Goal: Transaction & Acquisition: Obtain resource

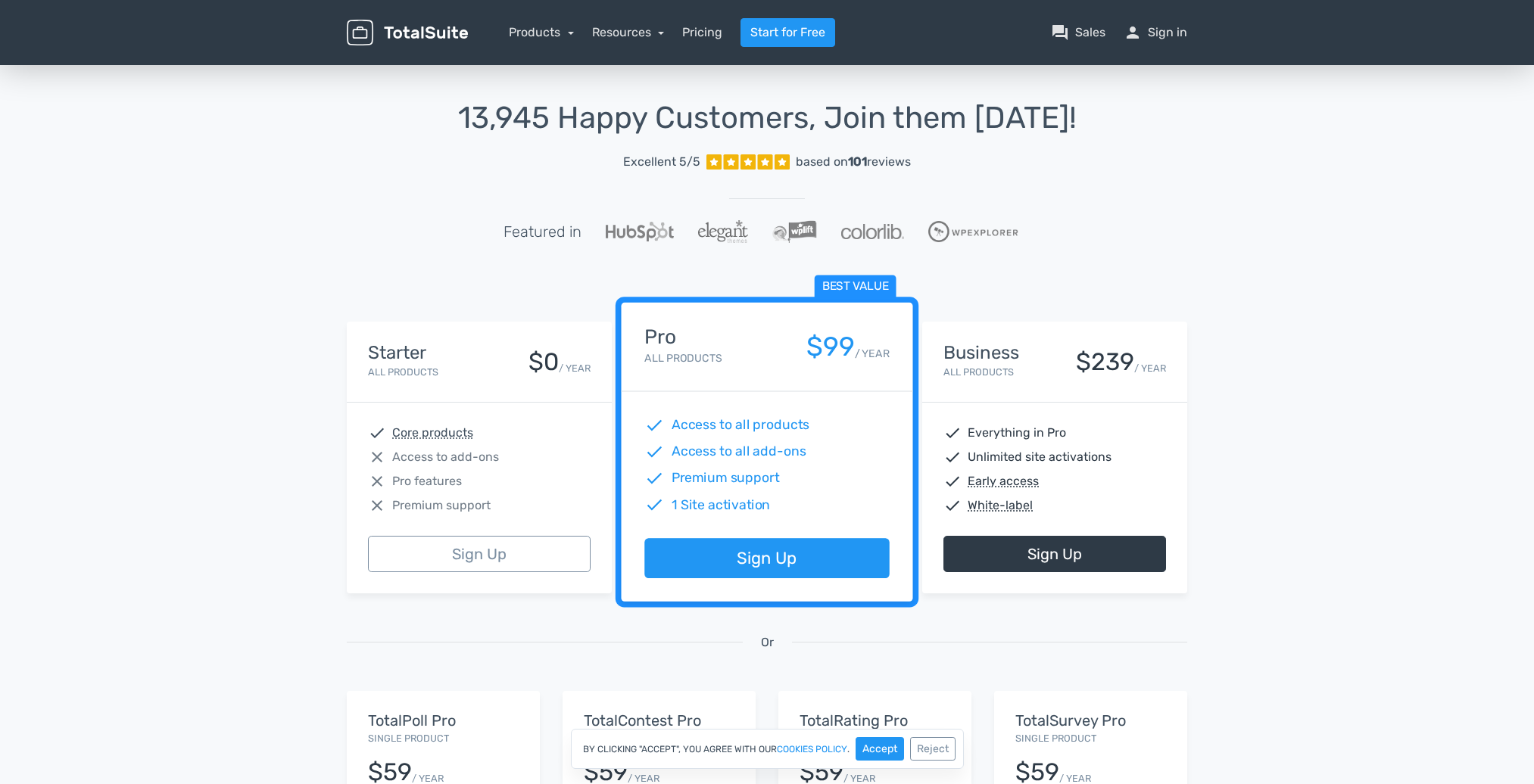
click at [436, 169] on link "Excellent 5/5 based on 101 reviews" at bounding box center [766, 162] width 840 height 30
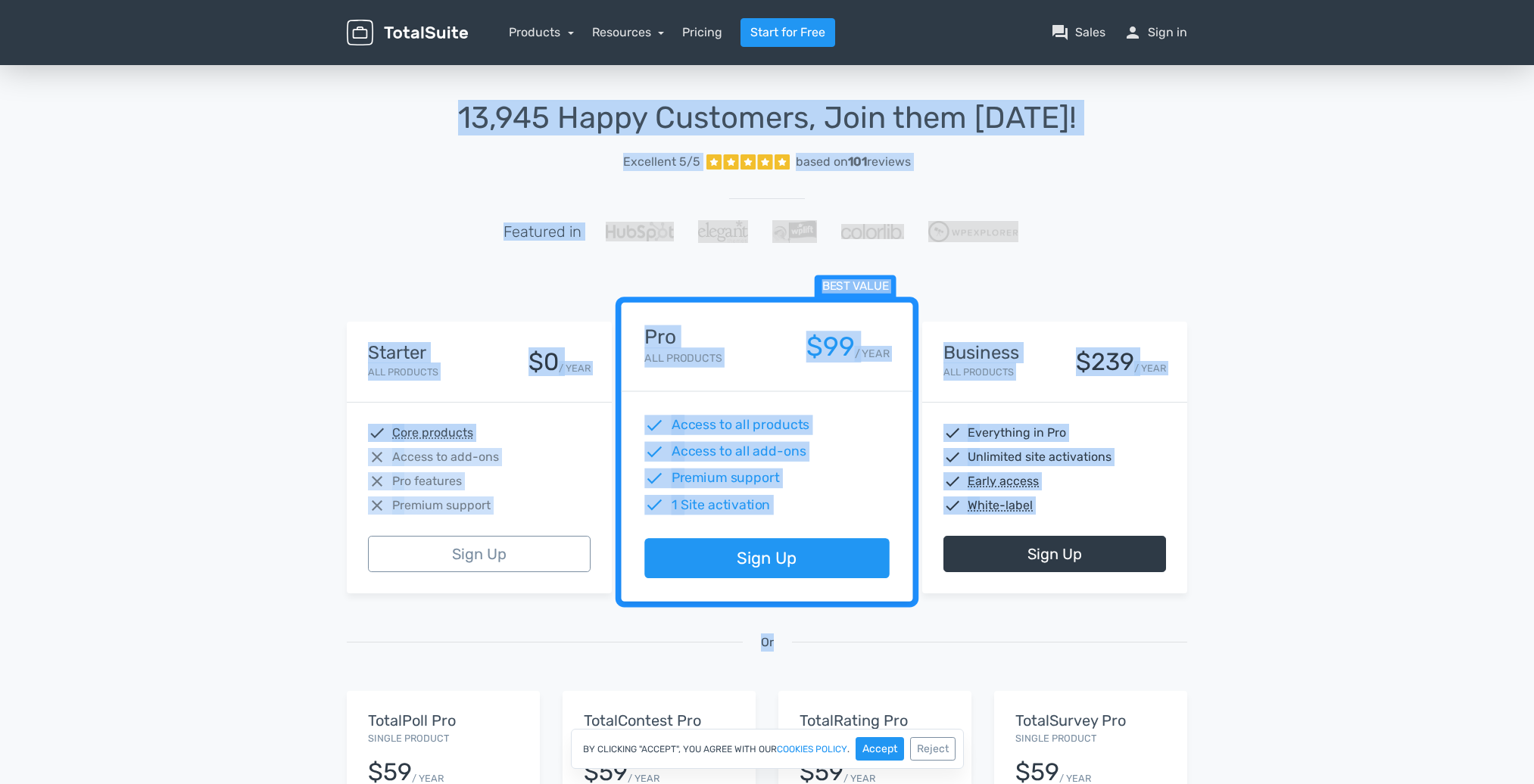
drag, startPoint x: 1315, startPoint y: 635, endPoint x: 303, endPoint y: 104, distance: 1142.8
click at [303, 102] on div "13,945 Happy Customers, Join them Today! Excellent 5/5 based on 101 reviews Fea…" at bounding box center [767, 559] width 1534 height 994
click at [303, 104] on div "13,945 Happy Customers, Join them Today! Excellent 5/5 based on 101 reviews Fea…" at bounding box center [767, 559] width 1534 height 994
drag, startPoint x: 259, startPoint y: 26, endPoint x: 1293, endPoint y: 597, distance: 1181.2
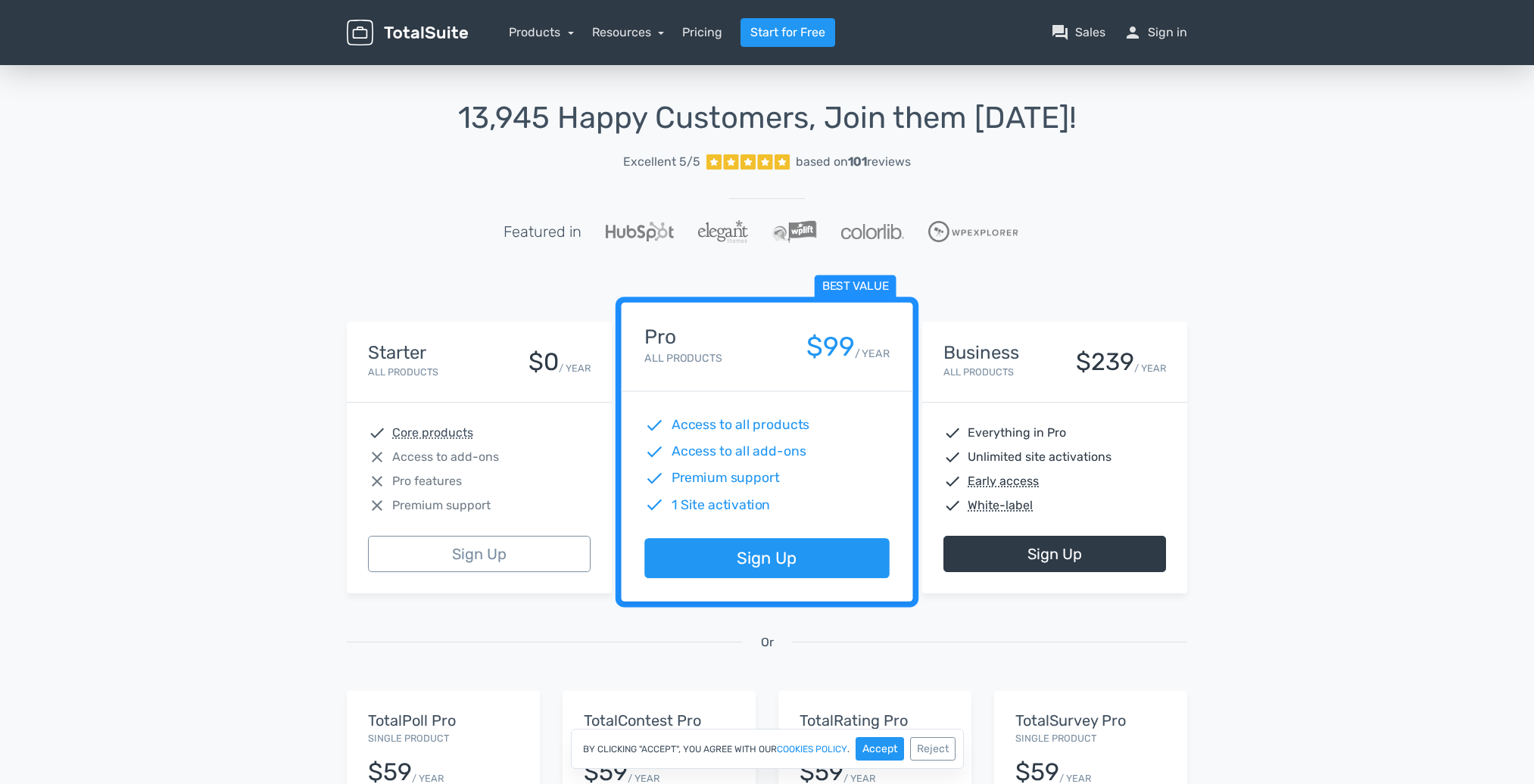
click at [1234, 653] on div "13,945 Happy Customers, Join them Today! Excellent 5/5 based on 101 reviews Fea…" at bounding box center [767, 559] width 1534 height 994
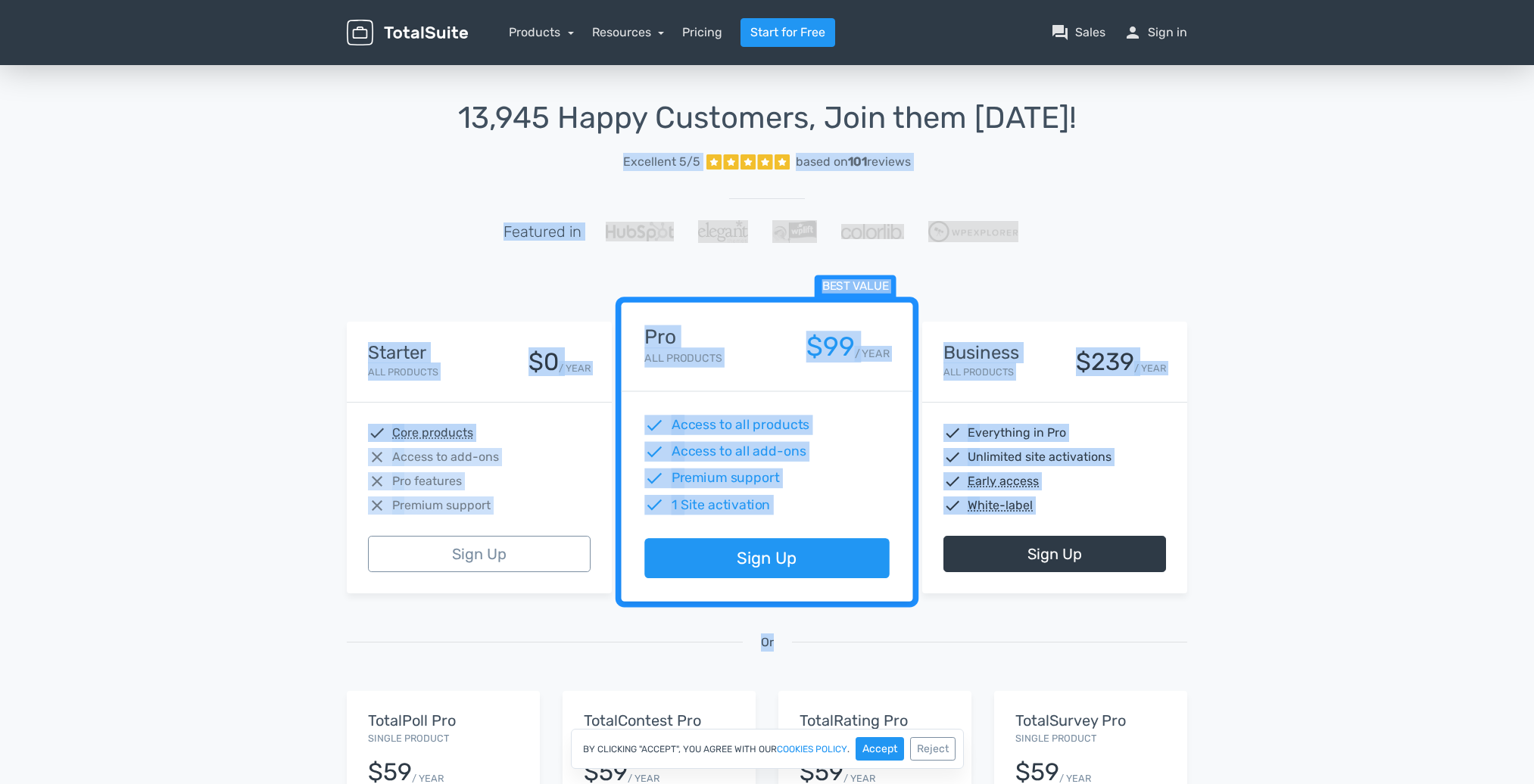
drag, startPoint x: 1318, startPoint y: 653, endPoint x: 286, endPoint y: 162, distance: 1142.8
click at [286, 162] on div "13,945 Happy Customers, Join them Today! Excellent 5/5 based on 101 reviews Fea…" at bounding box center [767, 559] width 1534 height 994
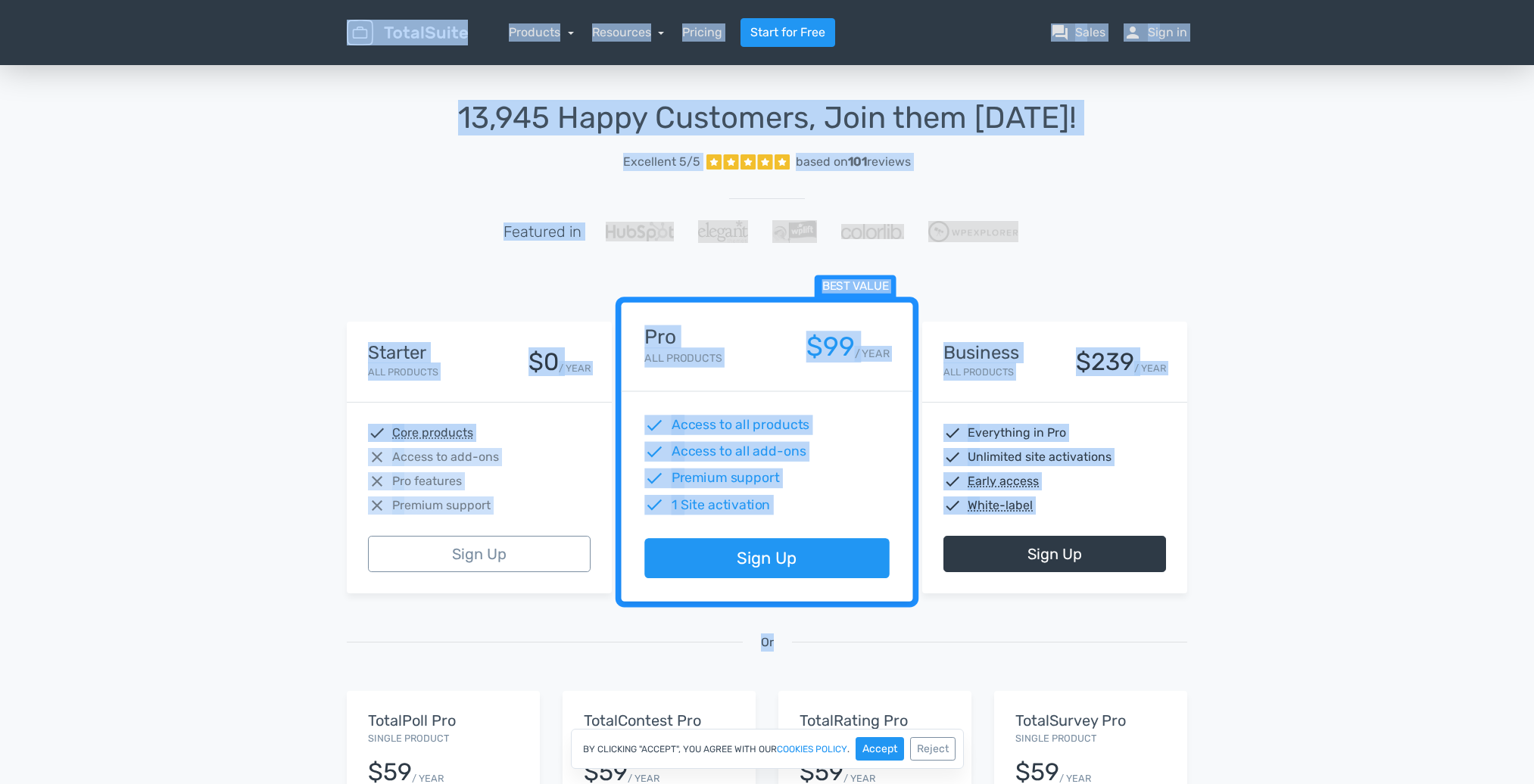
drag, startPoint x: 263, startPoint y: 25, endPoint x: 1316, endPoint y: 639, distance: 1218.9
click at [1288, 607] on div "13,945 Happy Customers, Join them Today! Excellent 5/5 based on 101 reviews Fea…" at bounding box center [767, 559] width 1534 height 994
drag, startPoint x: 1288, startPoint y: 607, endPoint x: 292, endPoint y: 15, distance: 1158.7
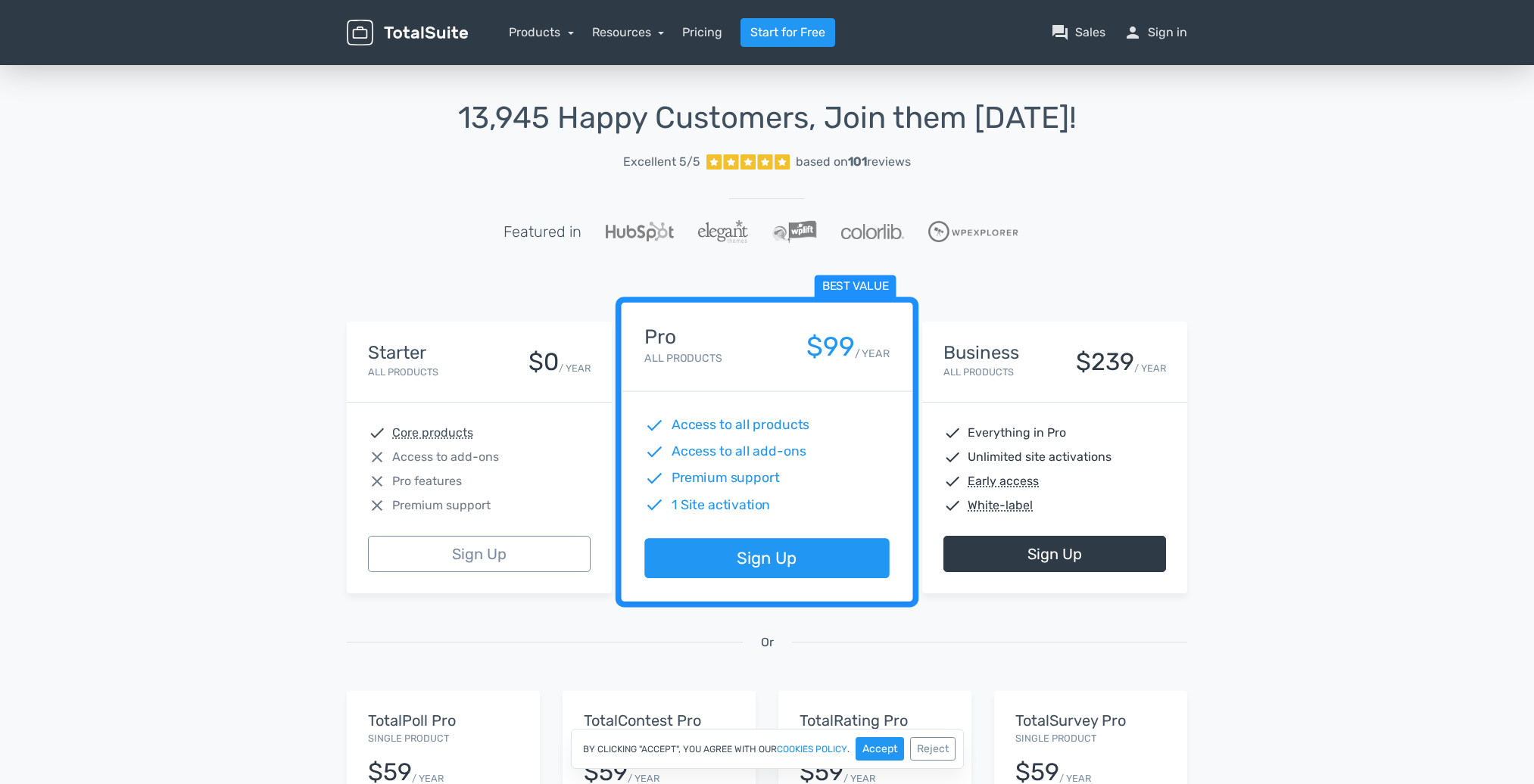
click at [247, 17] on header "menu Products TotalPoll WordPress Poll and Contest Plugin TotalContest TotalRat…" at bounding box center [767, 32] width 1534 height 65
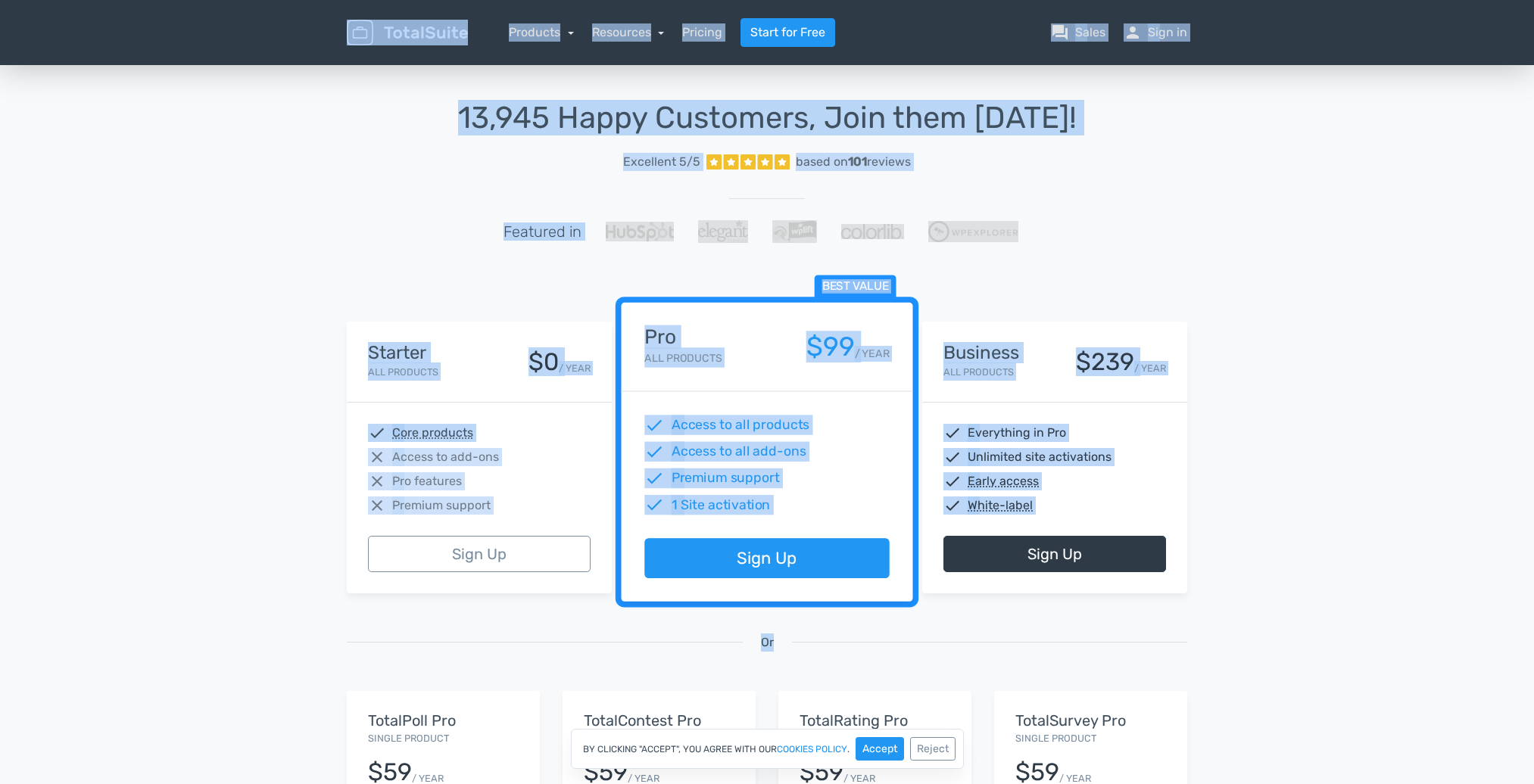
drag, startPoint x: 246, startPoint y: 23, endPoint x: 1232, endPoint y: 618, distance: 1151.6
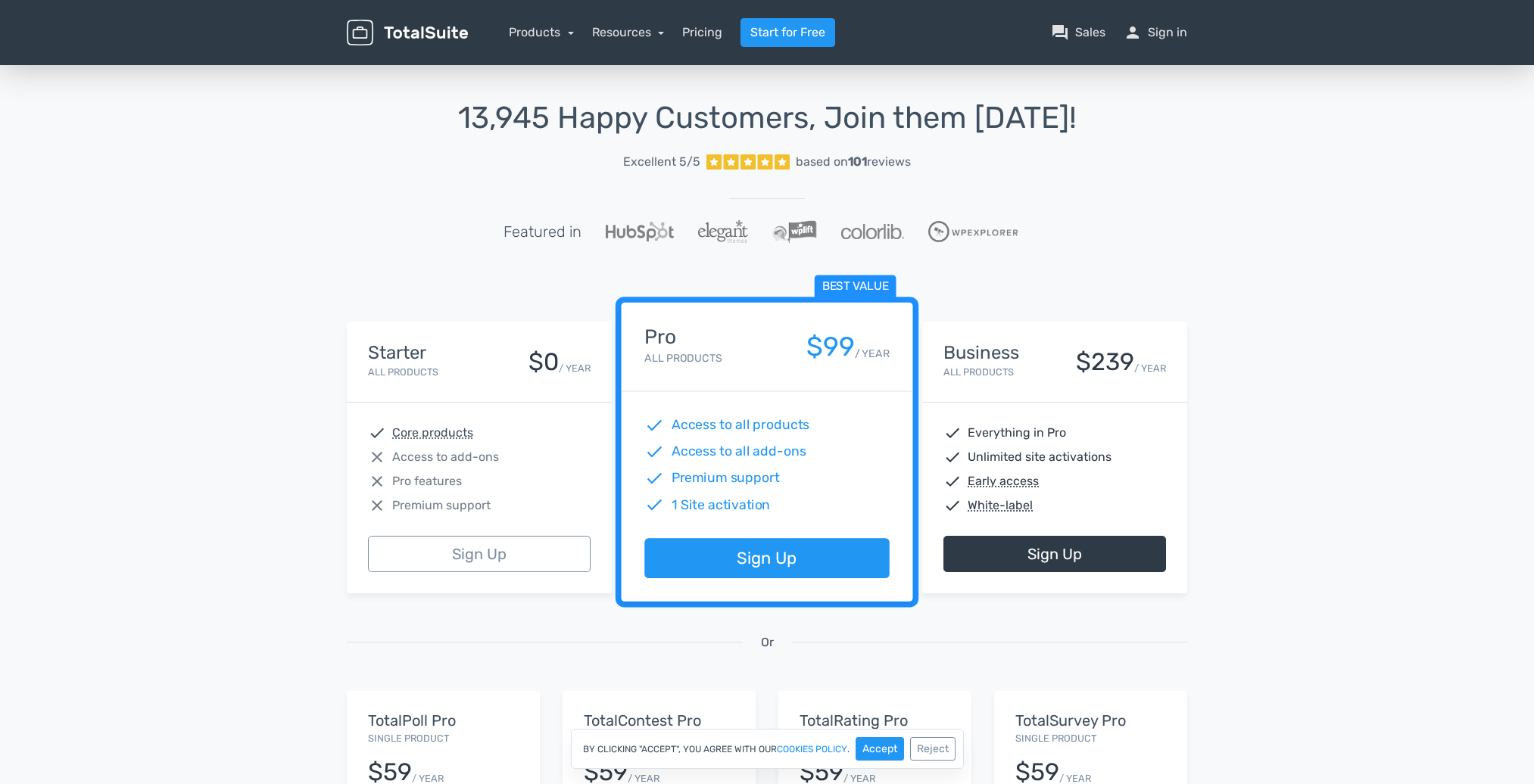
click at [1273, 618] on div "13,945 Happy Customers, Join them Today! Excellent 5/5 based on 101 reviews Fea…" at bounding box center [767, 559] width 1534 height 994
click at [538, 37] on link "Products" at bounding box center [541, 32] width 65 height 15
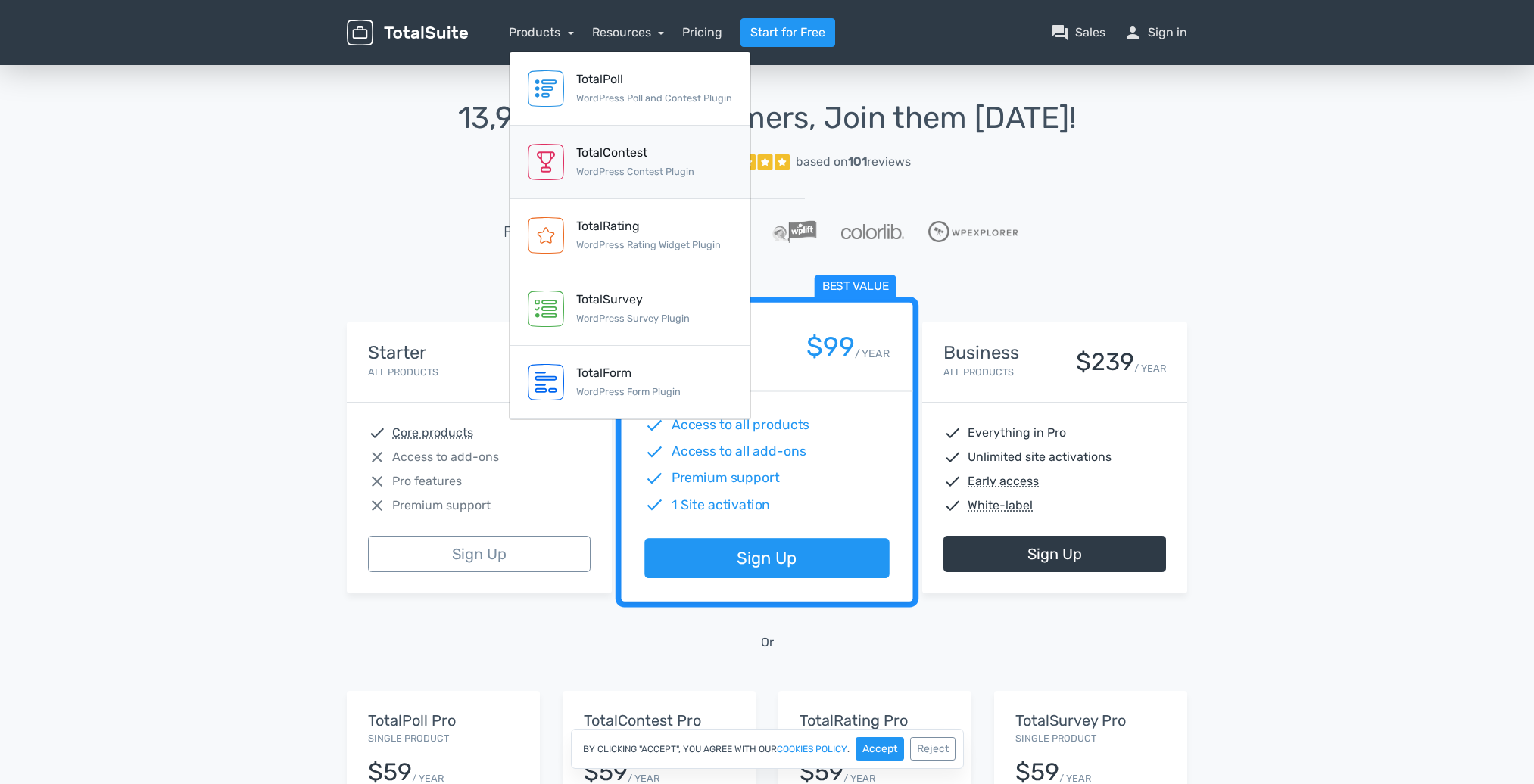
click at [645, 155] on div "TotalContest" at bounding box center [636, 153] width 118 height 18
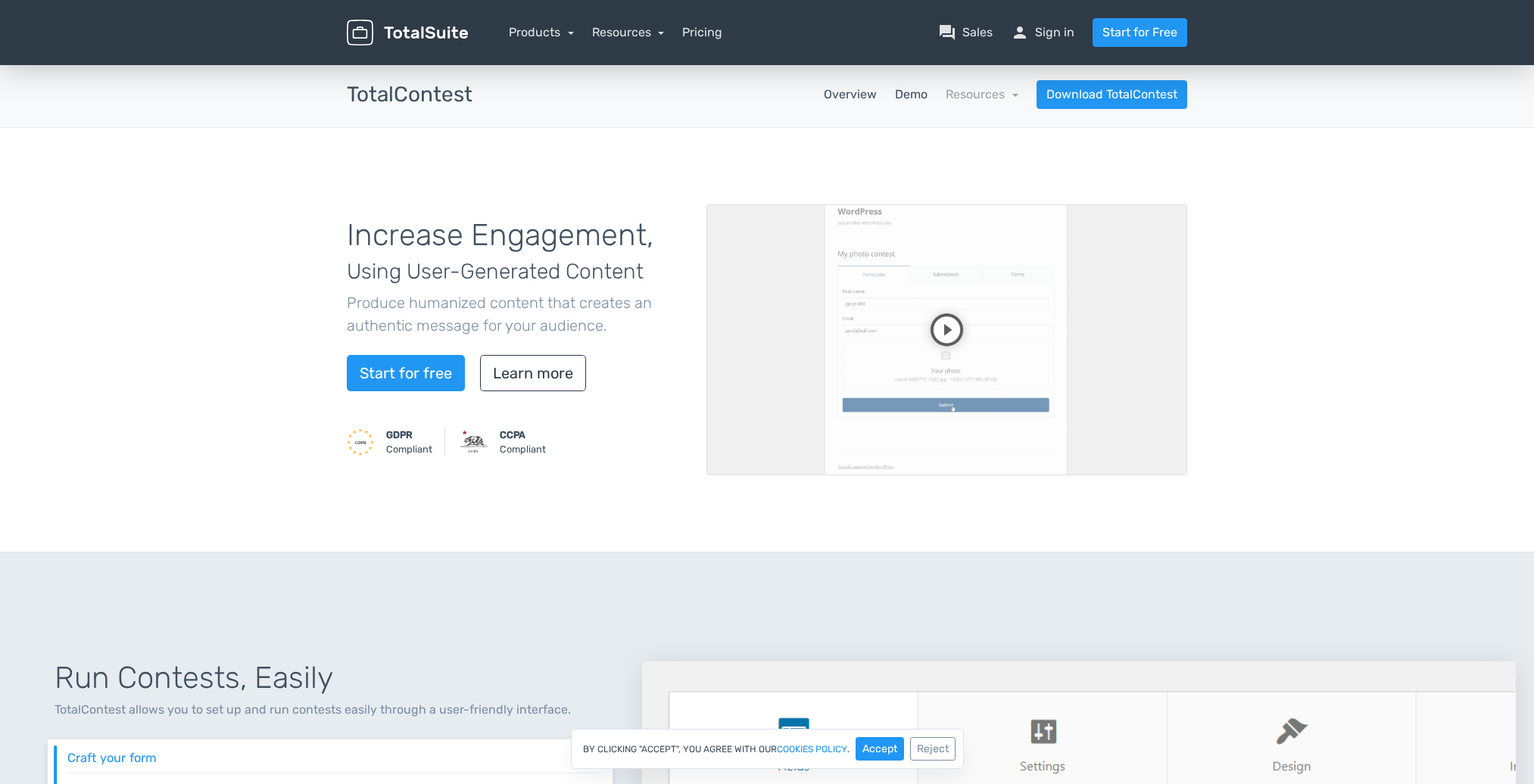
click at [914, 94] on link "Demo" at bounding box center [912, 94] width 33 height 18
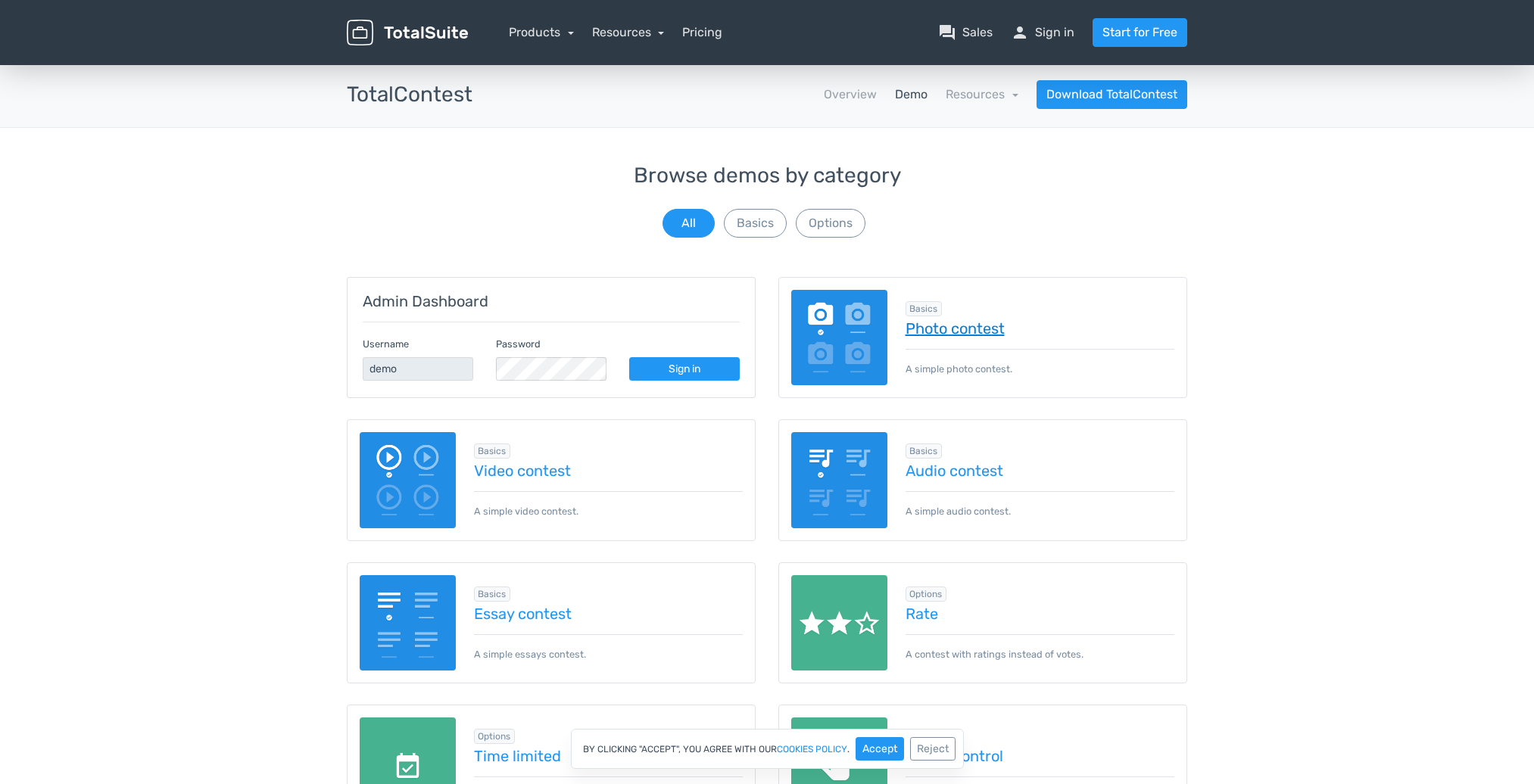
click at [947, 330] on link "Photo contest" at bounding box center [1040, 328] width 269 height 16
click at [981, 328] on link "Photo contest" at bounding box center [1040, 328] width 269 height 16
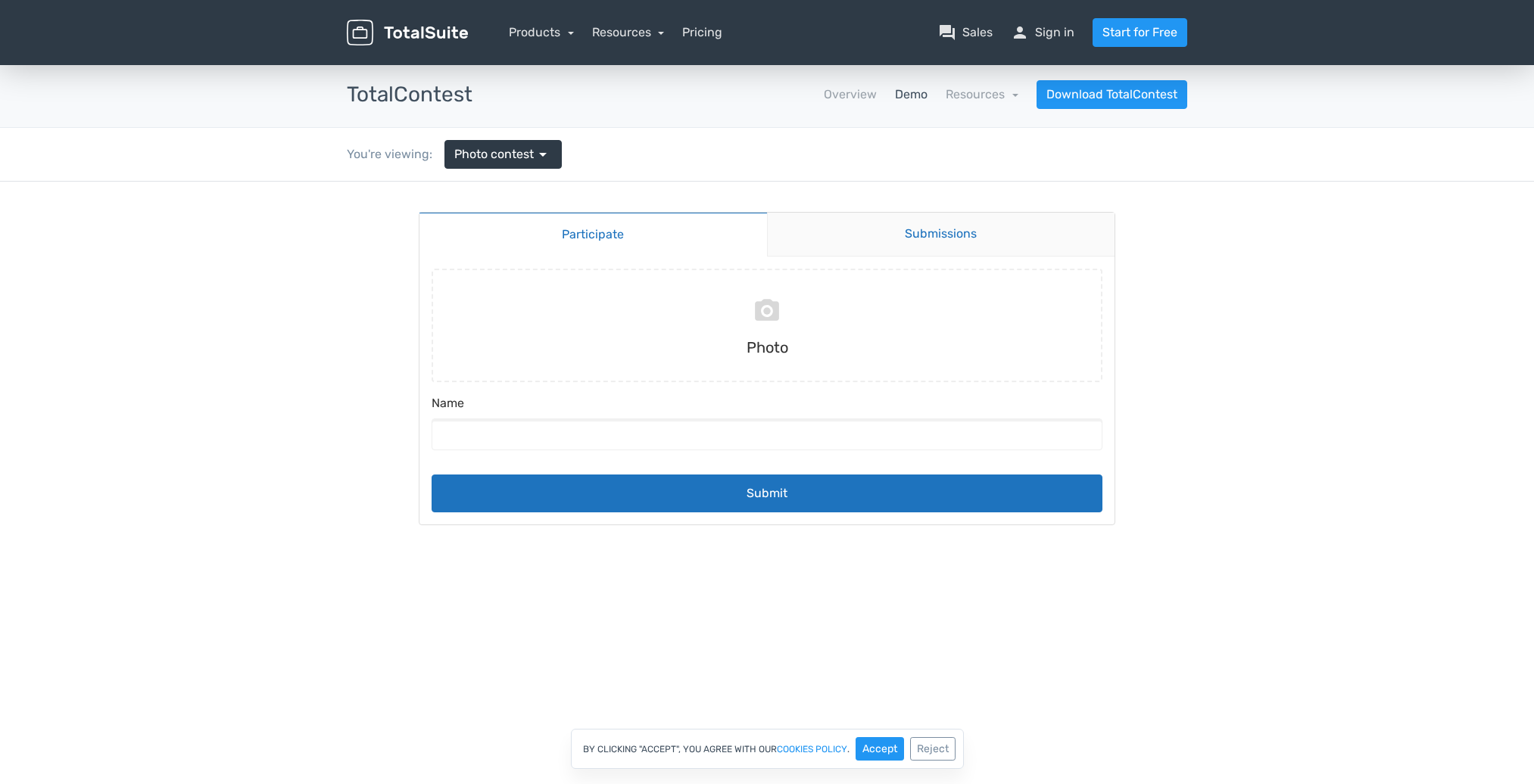
click at [839, 221] on link "Submissions" at bounding box center [941, 234] width 348 height 44
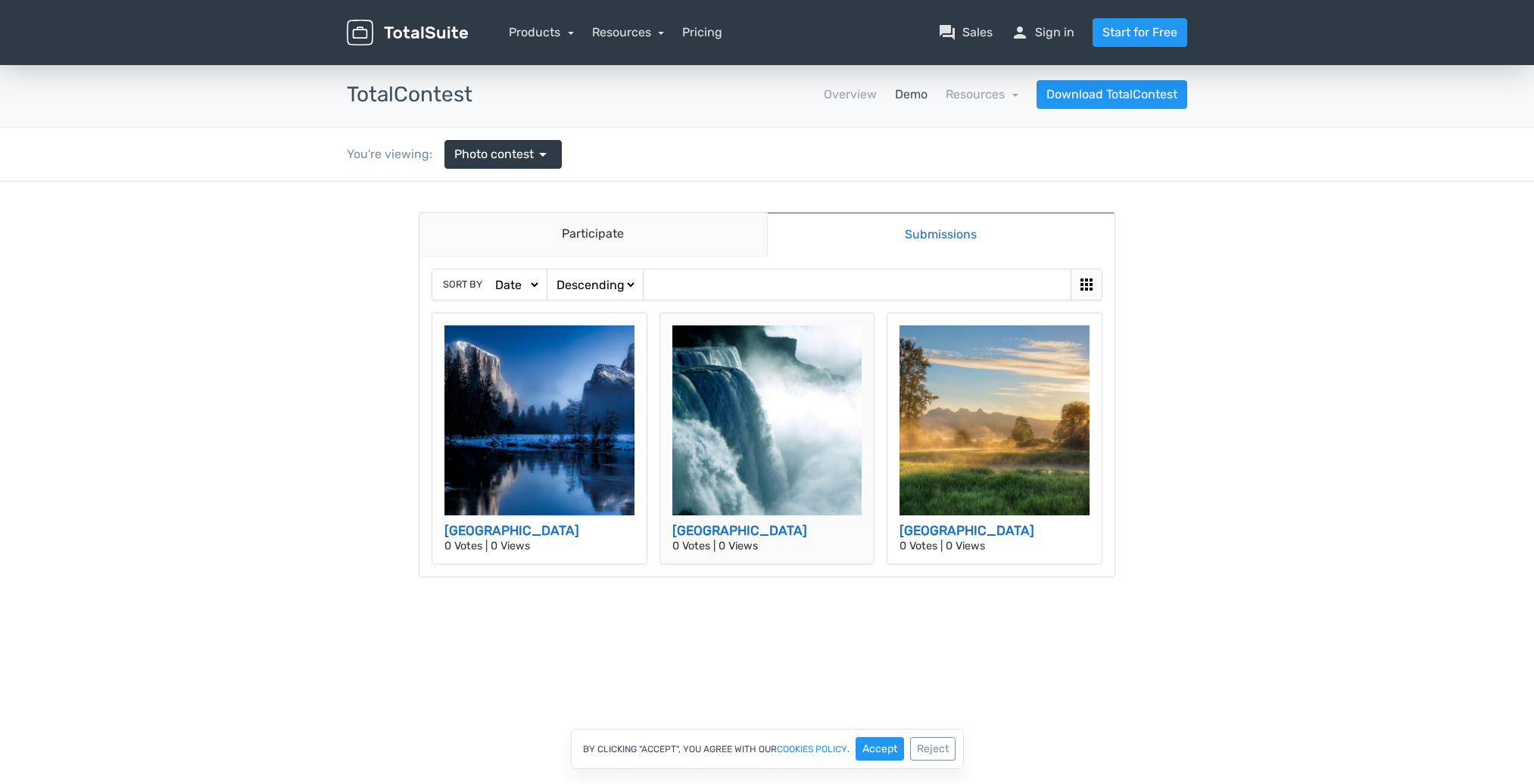
click at [797, 494] on img at bounding box center [767, 420] width 190 height 190
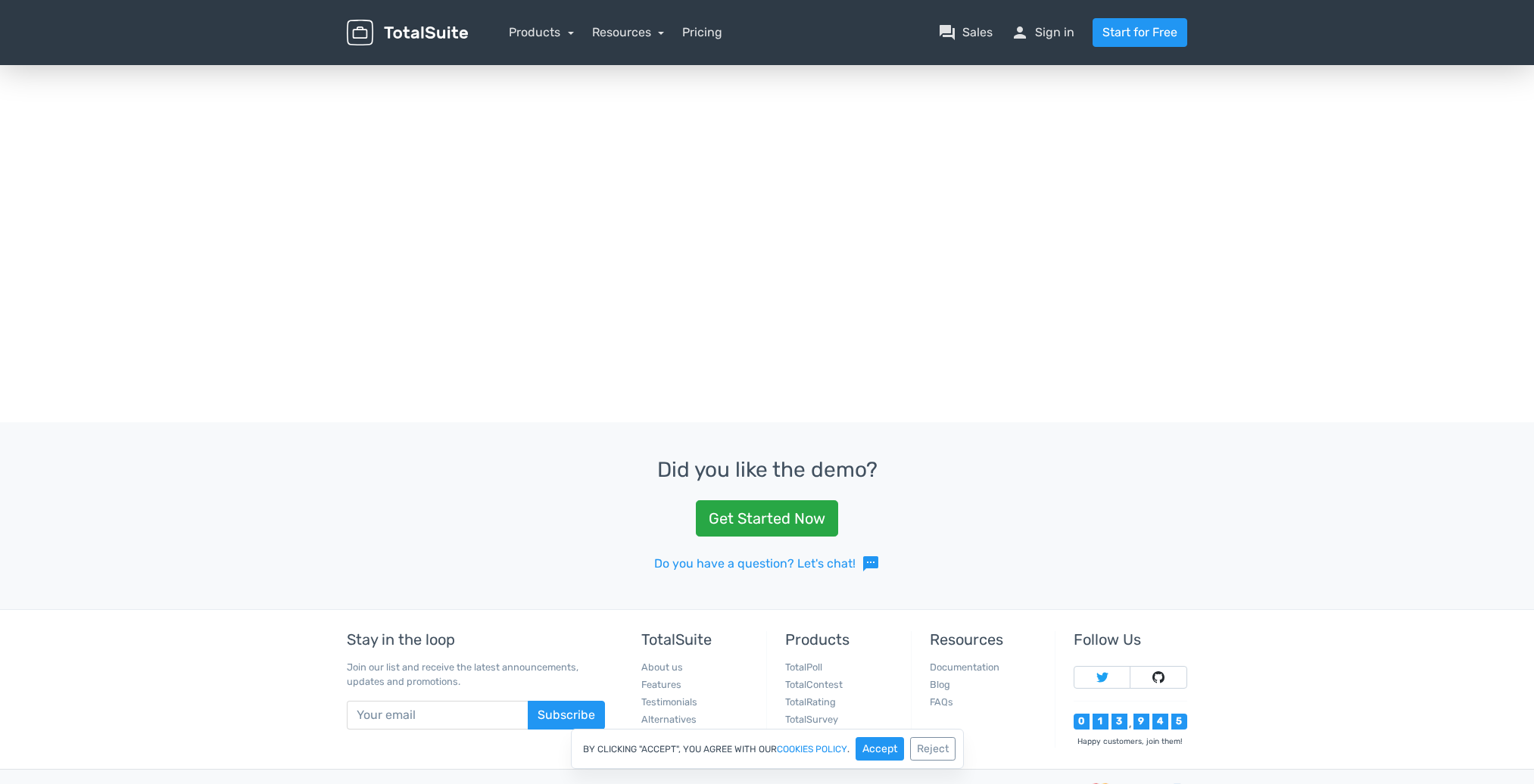
scroll to position [610, 0]
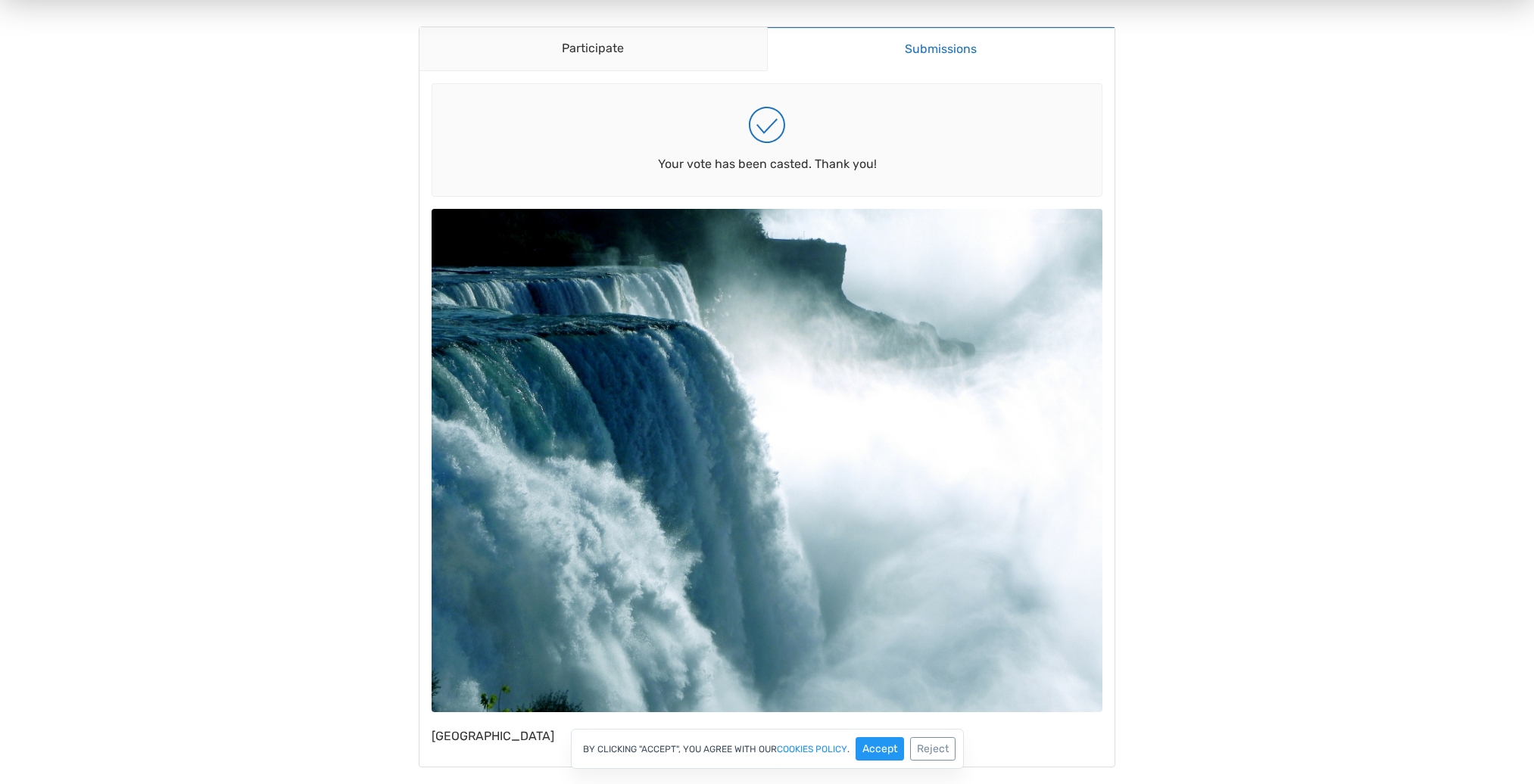
scroll to position [663, 0]
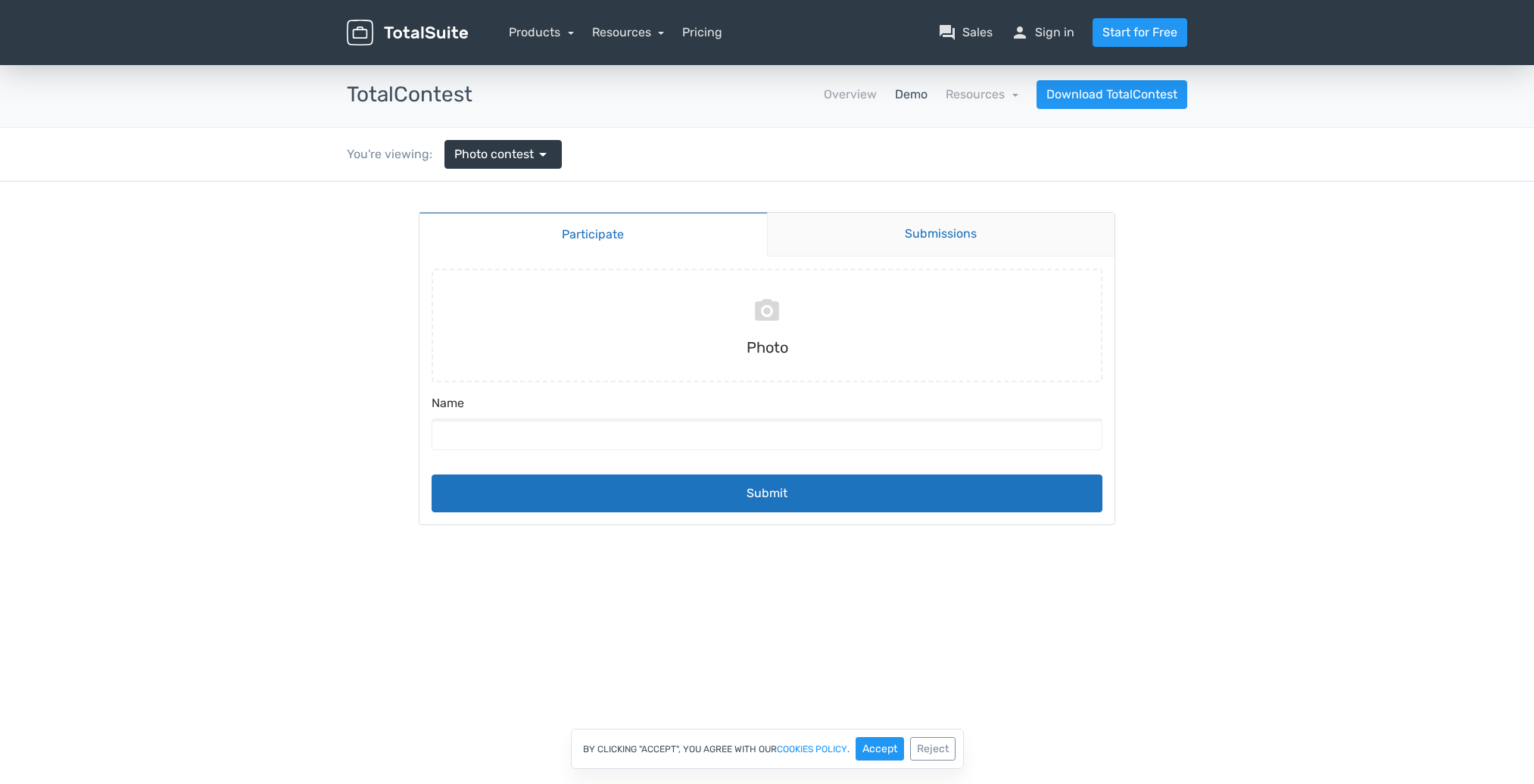
click at [931, 245] on link "Submissions" at bounding box center [941, 234] width 348 height 44
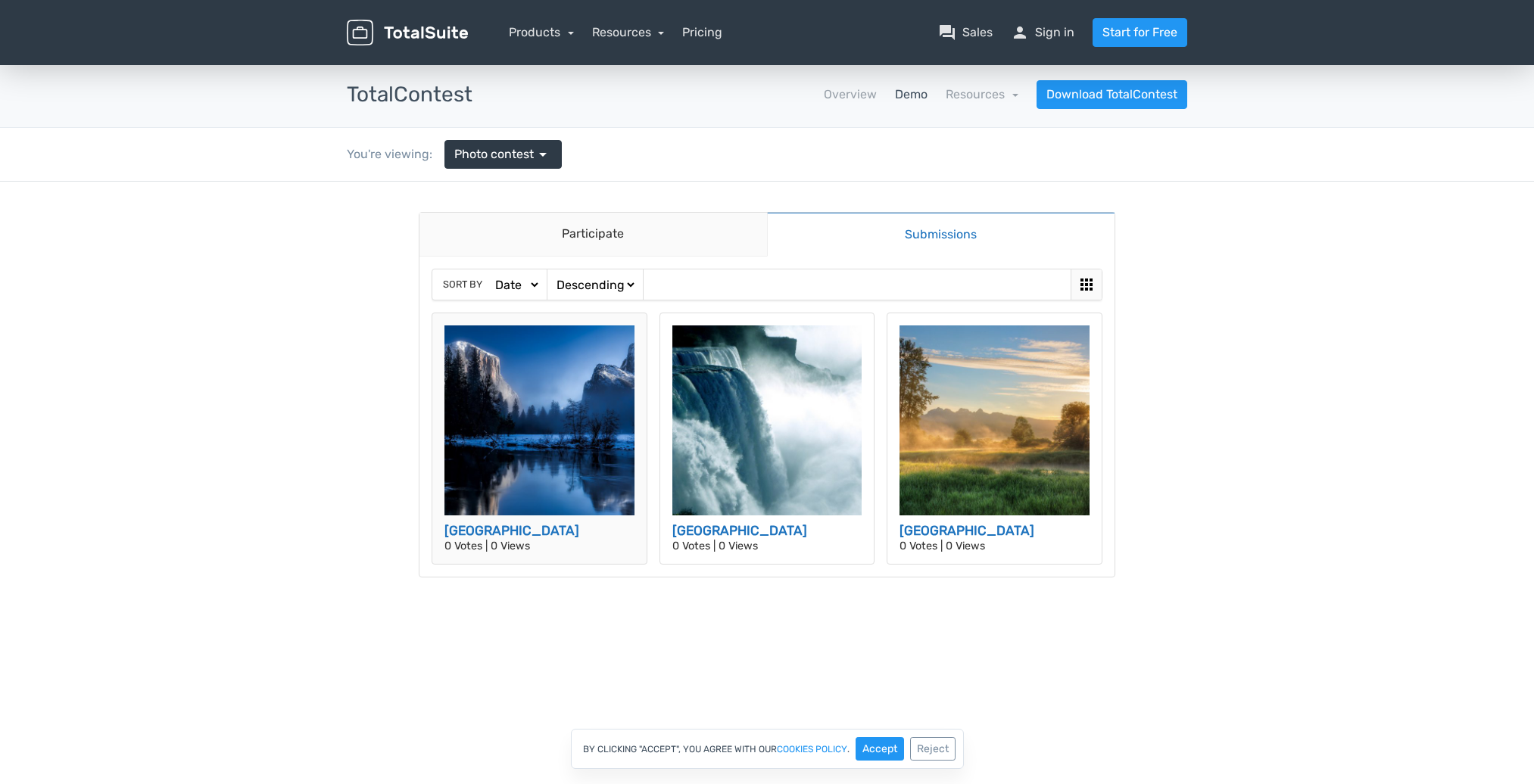
scroll to position [16, 0]
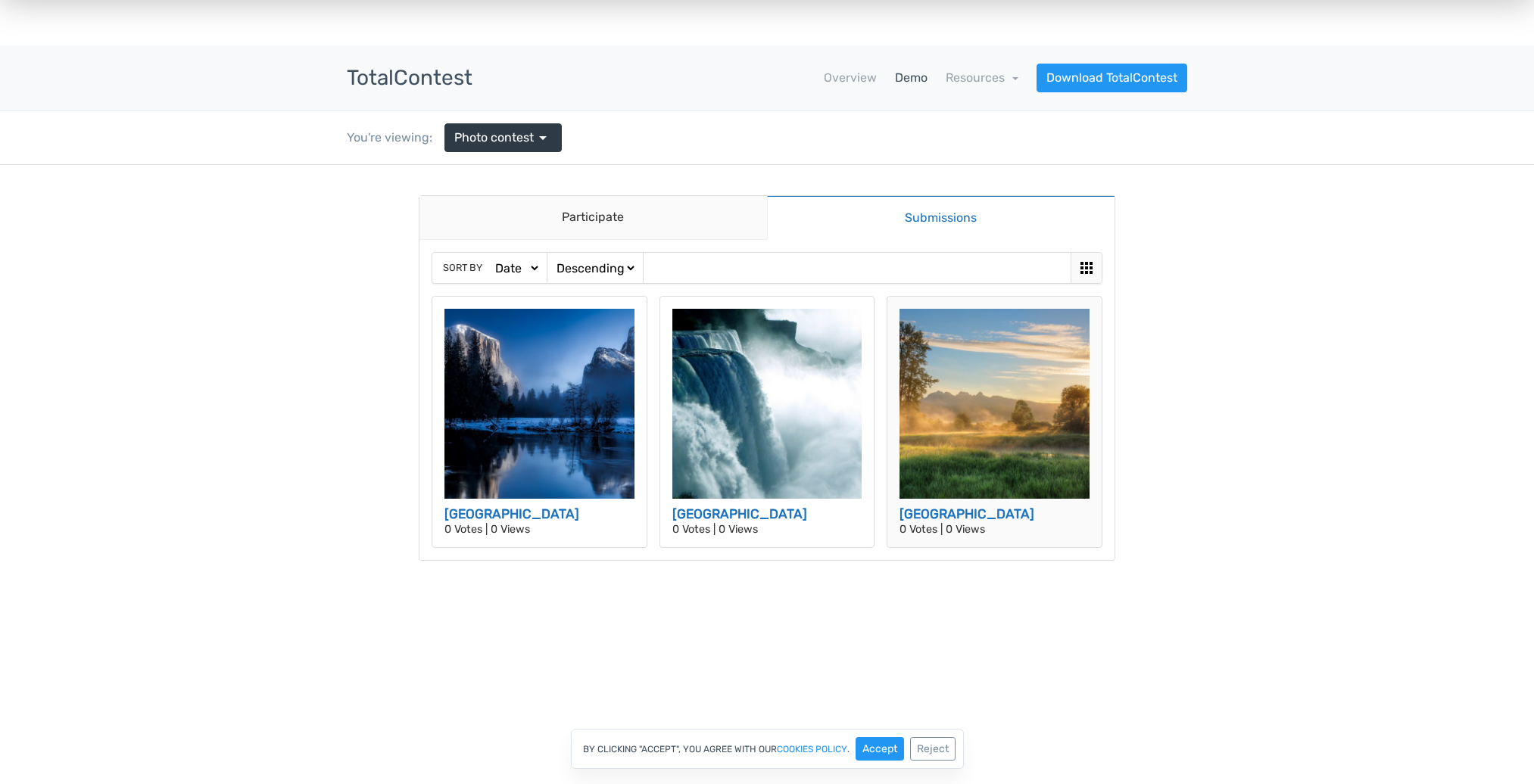
click at [989, 463] on img at bounding box center [994, 403] width 190 height 190
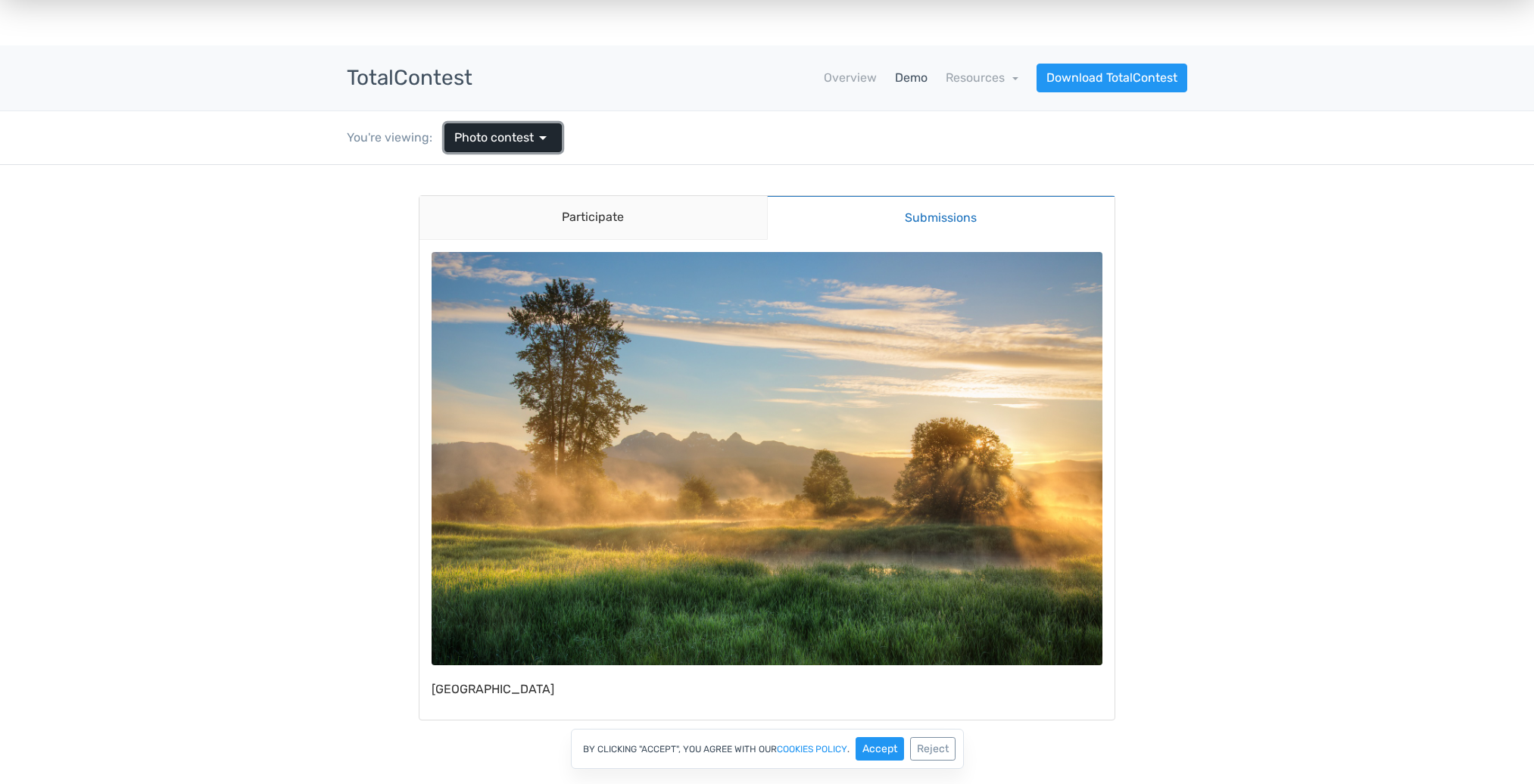
click at [484, 145] on span "Photo contest" at bounding box center [494, 138] width 80 height 18
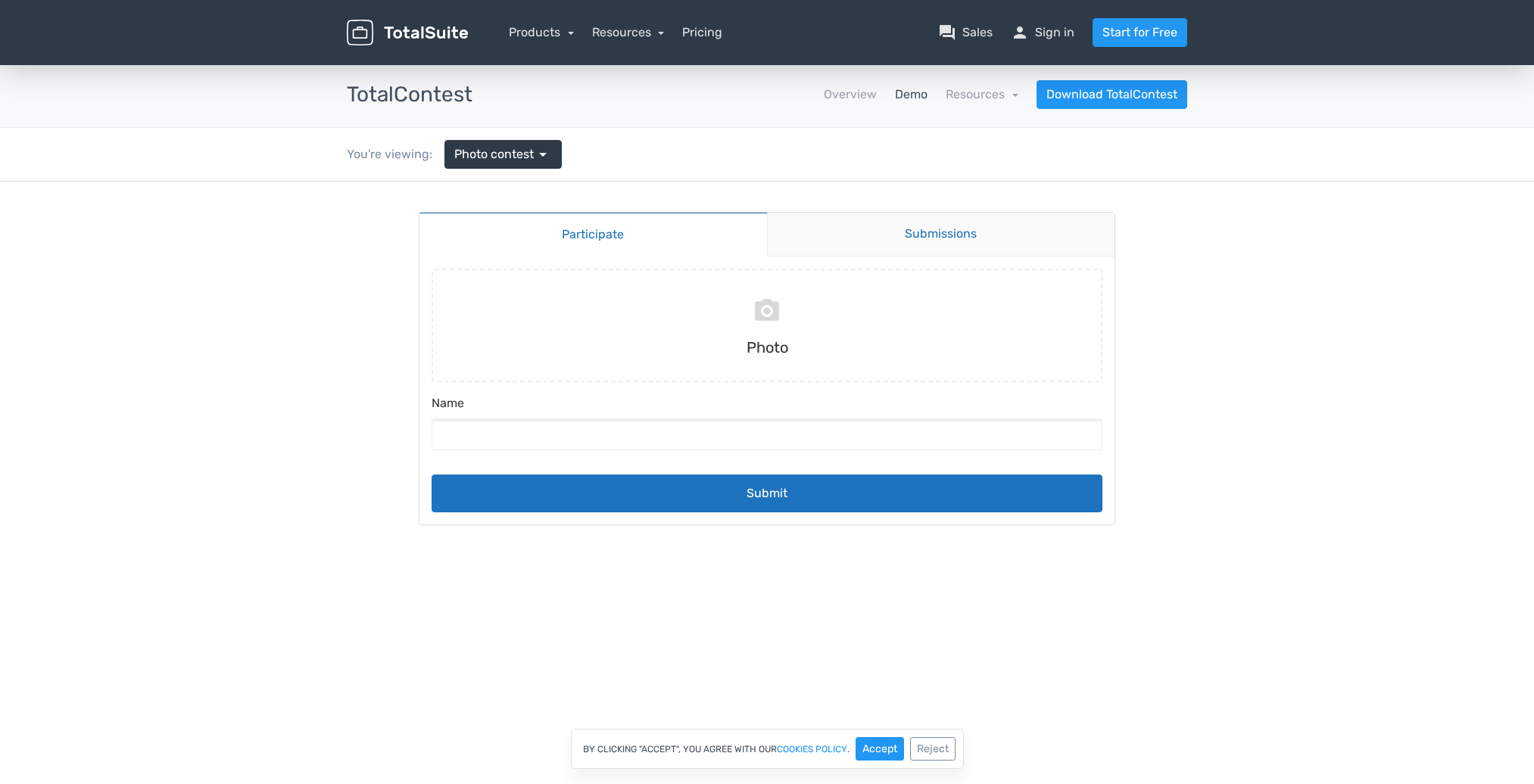
click at [946, 229] on link "Submissions" at bounding box center [941, 234] width 348 height 44
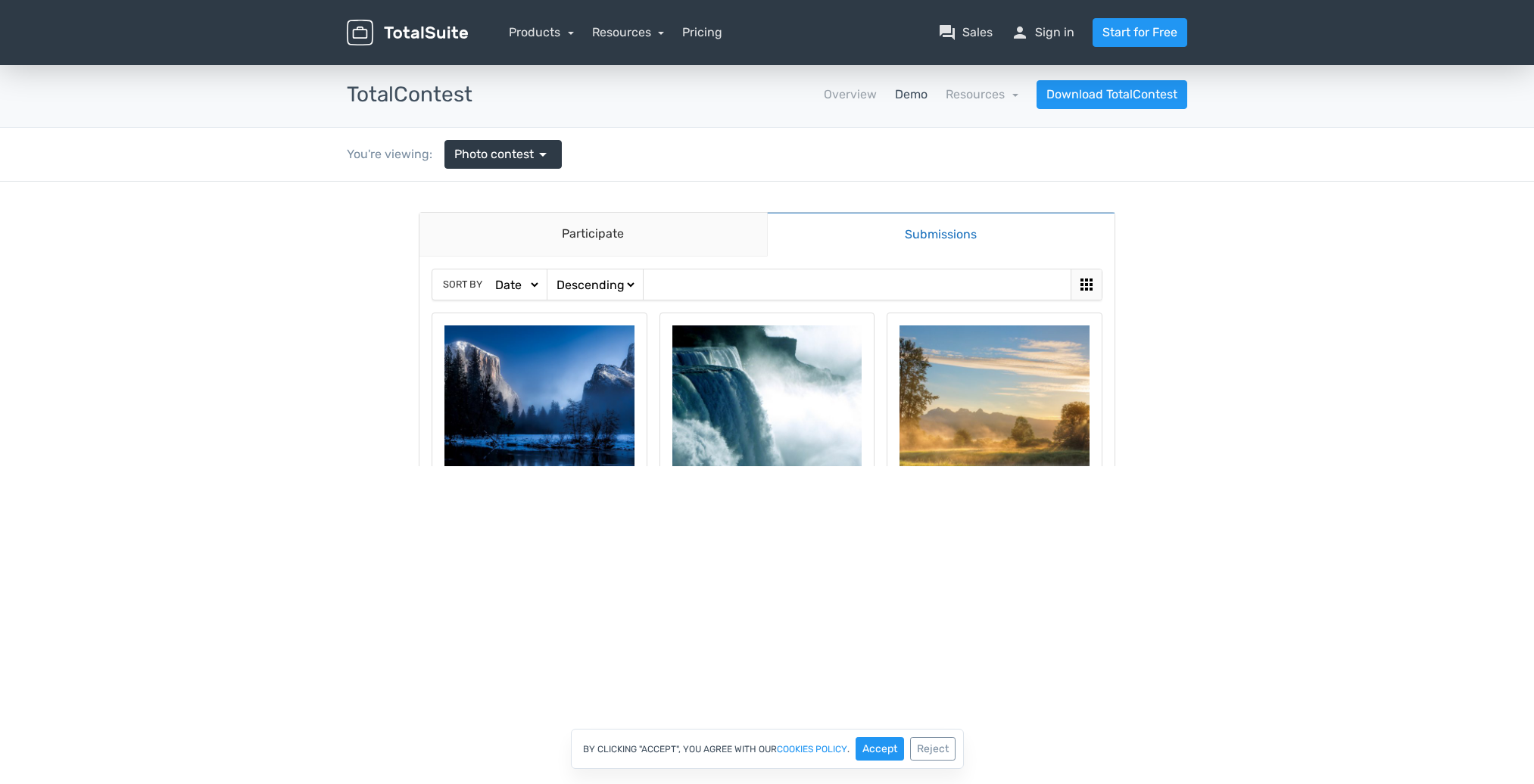
click at [1086, 281] on icon at bounding box center [1086, 284] width 12 height 12
click at [1077, 283] on icon at bounding box center [1086, 285] width 18 height 18
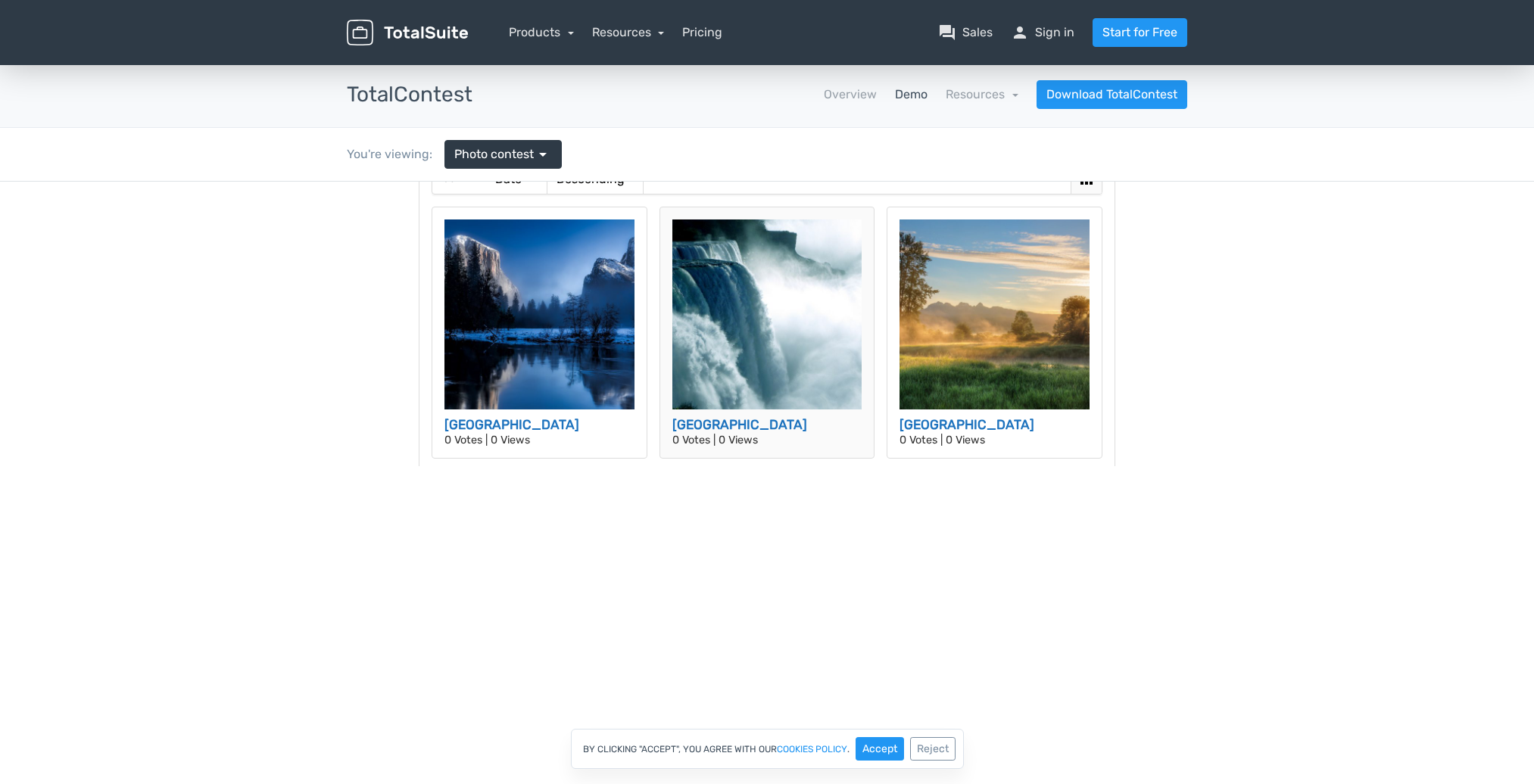
scroll to position [141, 0]
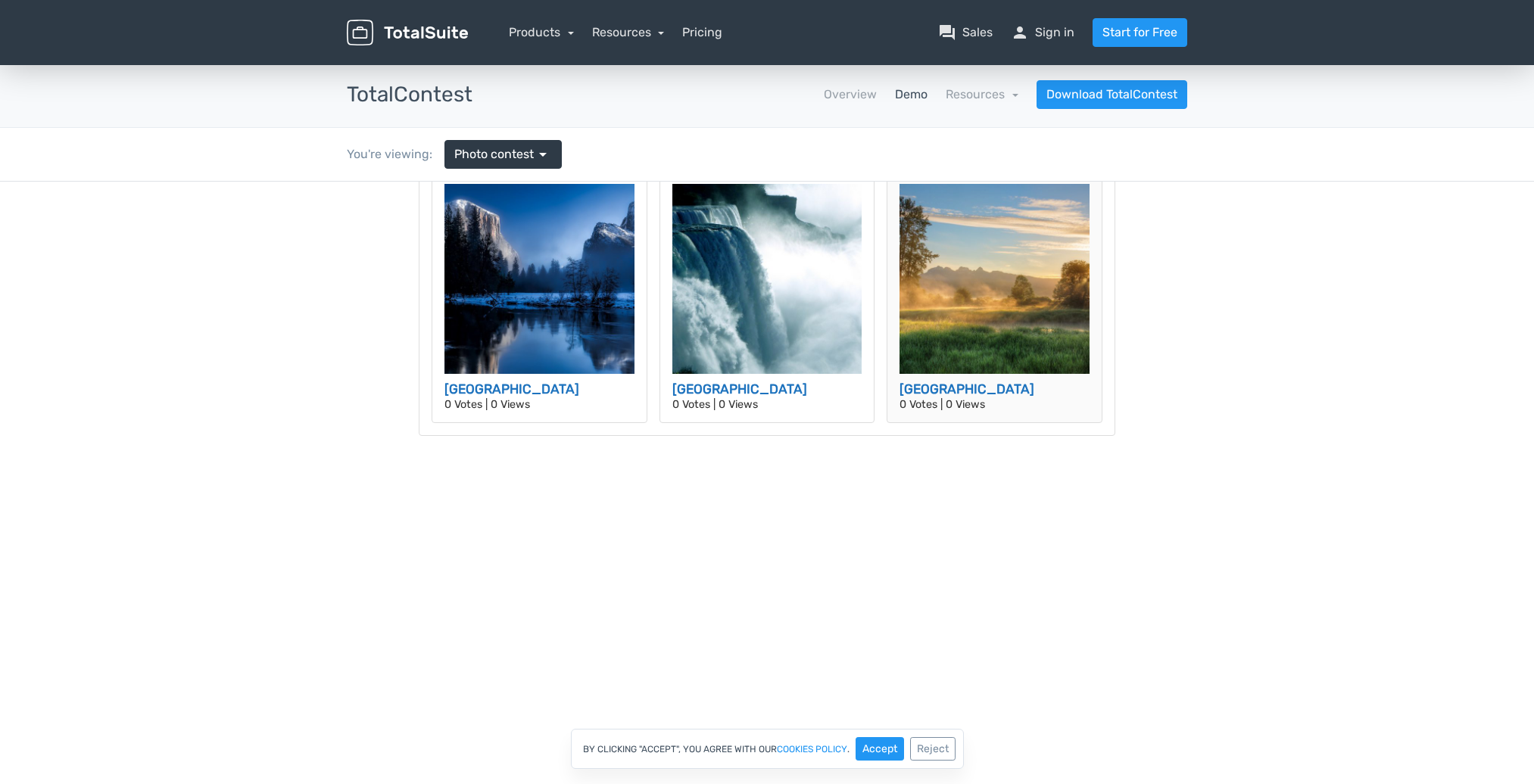
click at [1019, 380] on h3 "[GEOGRAPHIC_DATA]" at bounding box center [994, 390] width 190 height 20
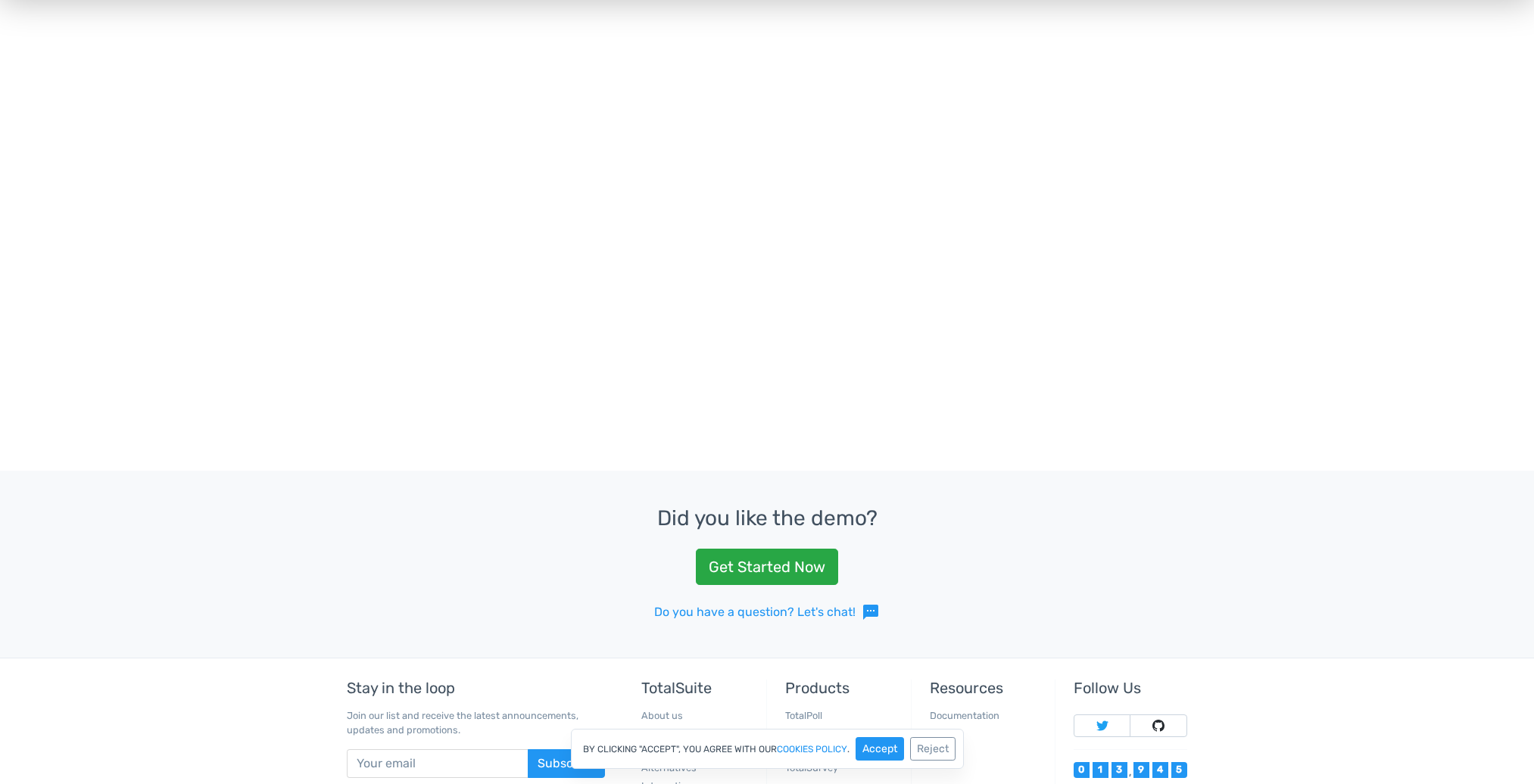
scroll to position [0, 0]
